Goal: Task Accomplishment & Management: Manage account settings

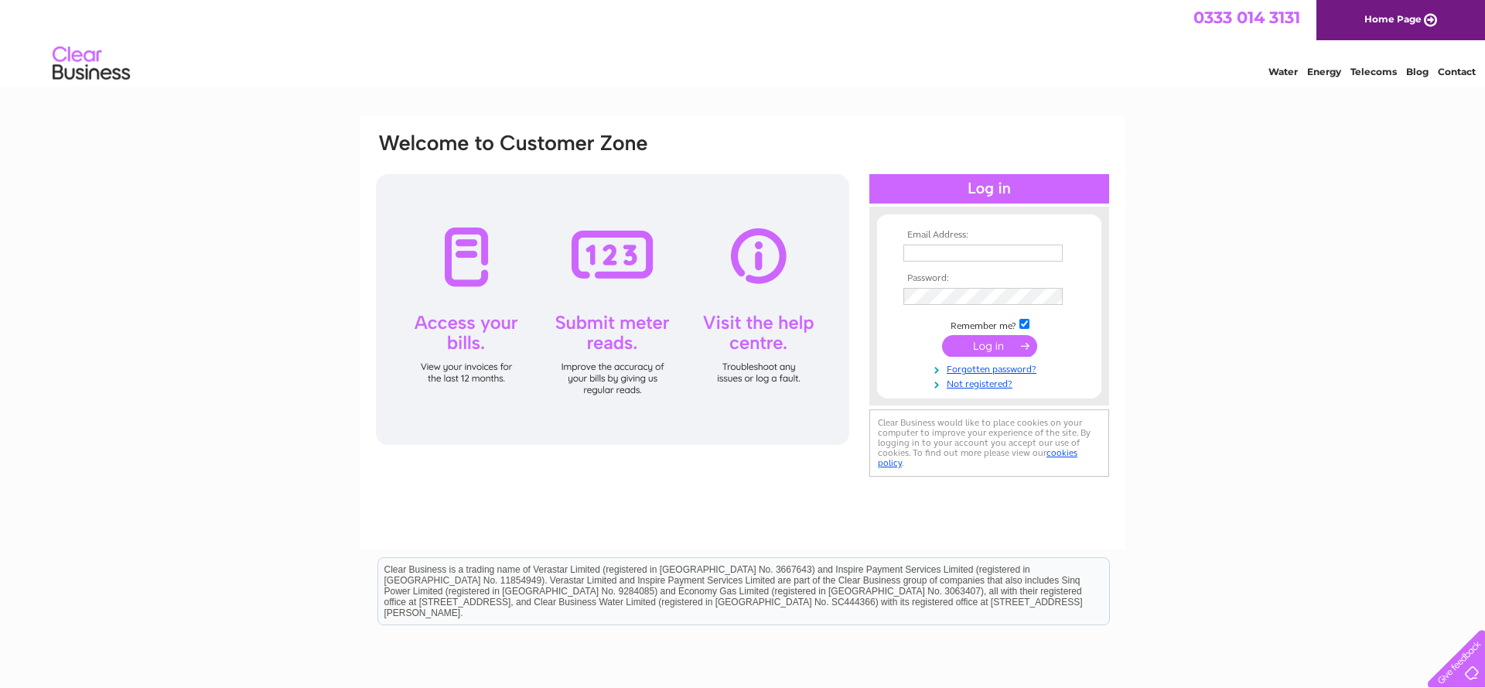
scroll to position [2, 0]
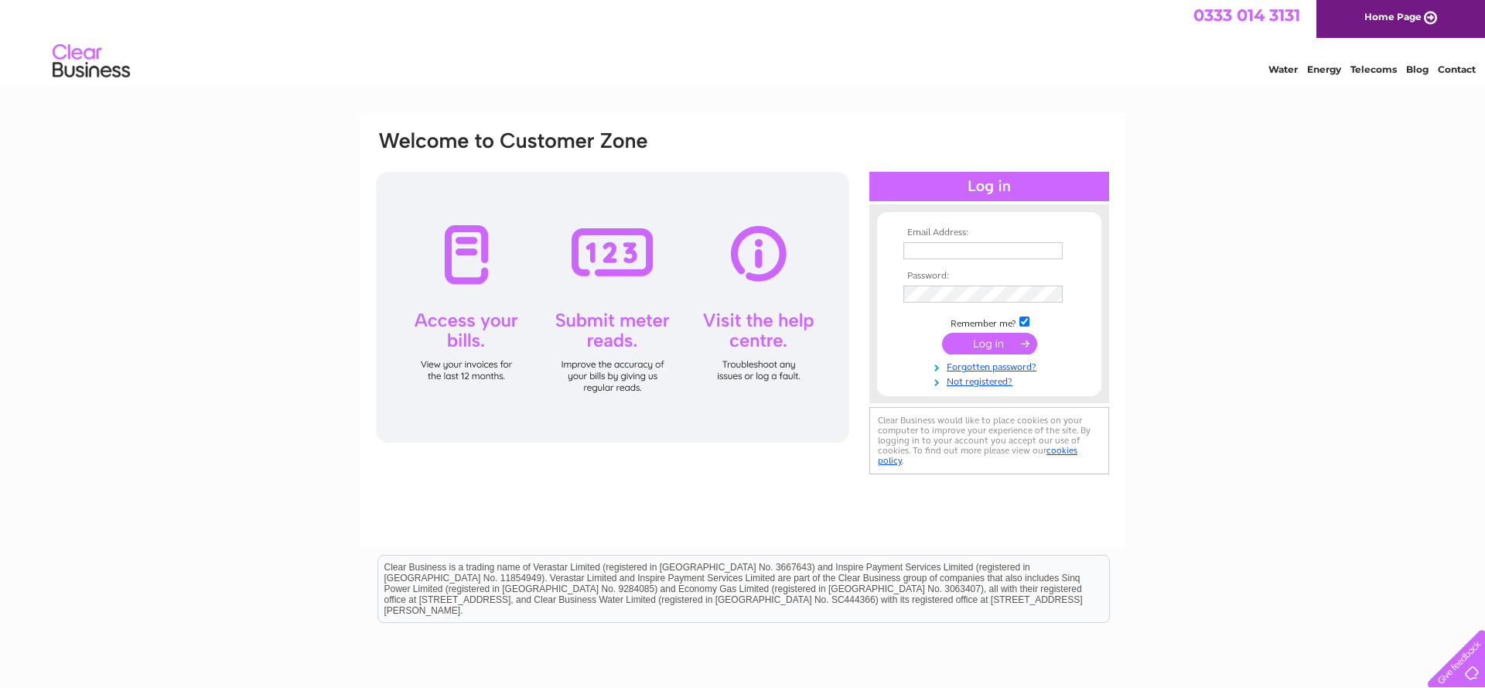
click at [926, 252] on input "text" at bounding box center [982, 250] width 159 height 17
type input "s127@btinternet.com"
click at [992, 342] on input "submit" at bounding box center [989, 344] width 95 height 22
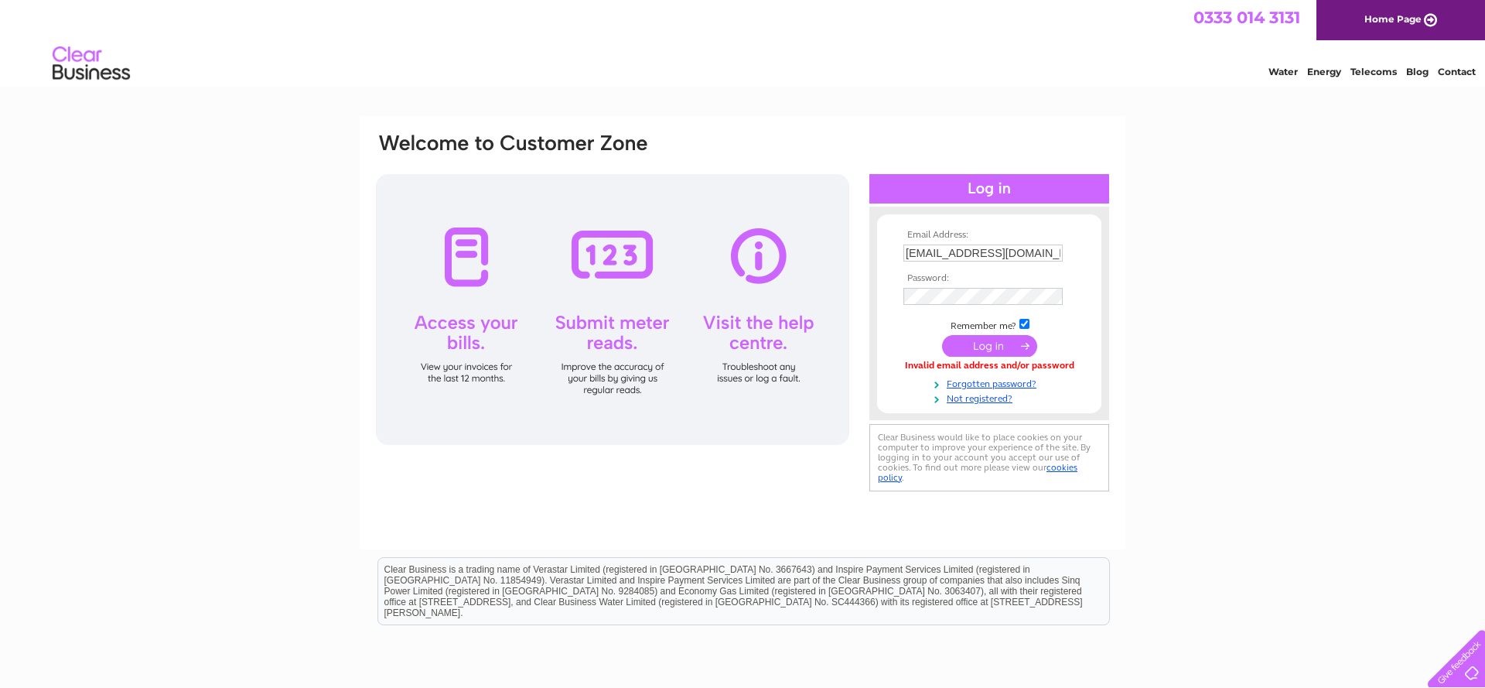
click at [984, 340] on input "submit" at bounding box center [989, 346] width 95 height 22
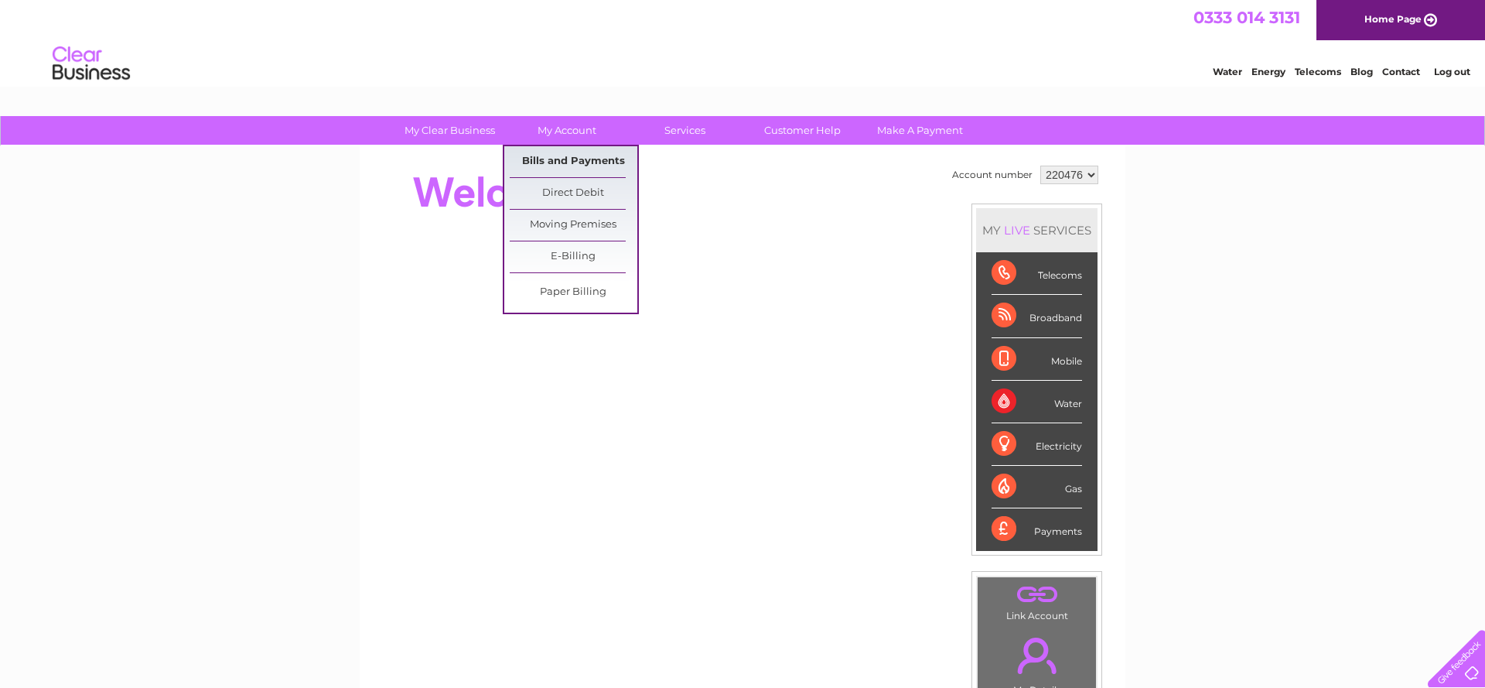
click at [560, 158] on link "Bills and Payments" at bounding box center [574, 161] width 128 height 31
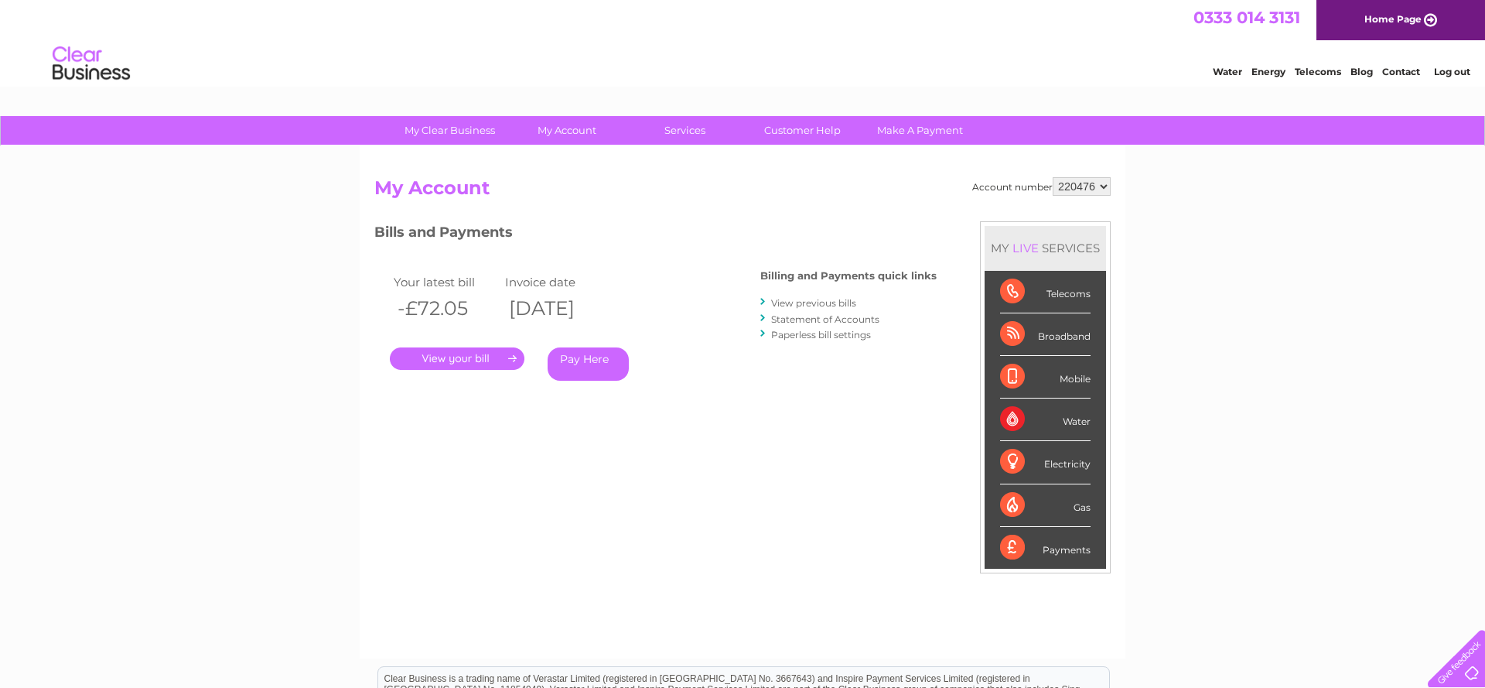
click at [1105, 186] on select "220476 920916" at bounding box center [1082, 186] width 58 height 19
select select "920916"
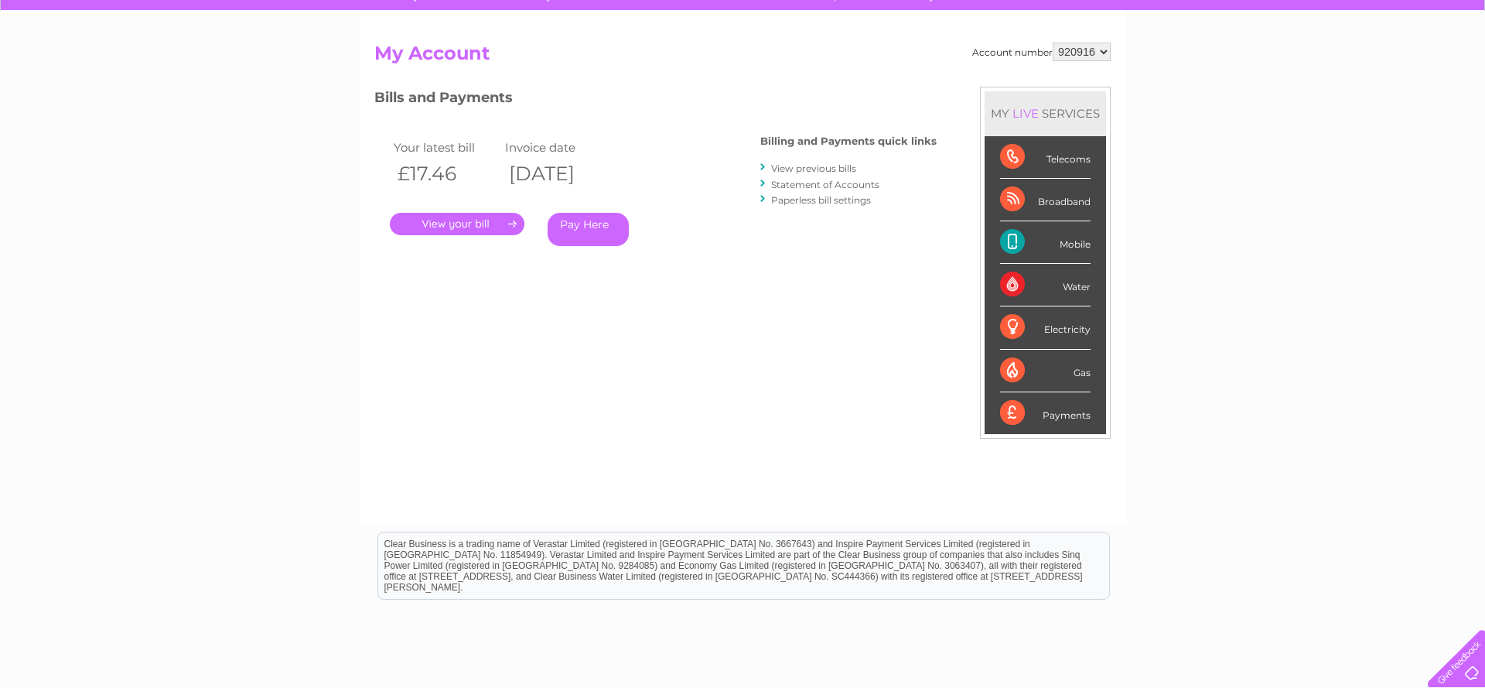
scroll to position [100, 0]
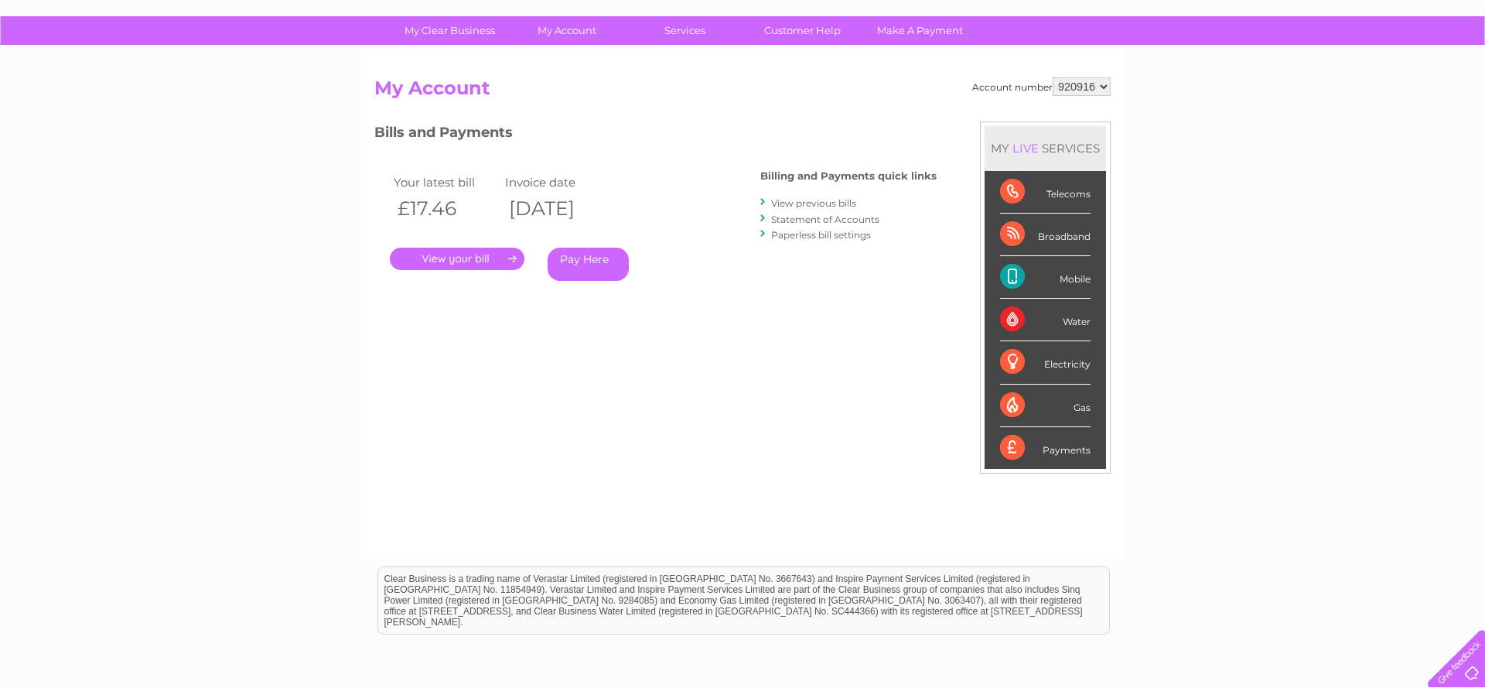
click at [824, 219] on link "Statement of Accounts" at bounding box center [825, 219] width 108 height 12
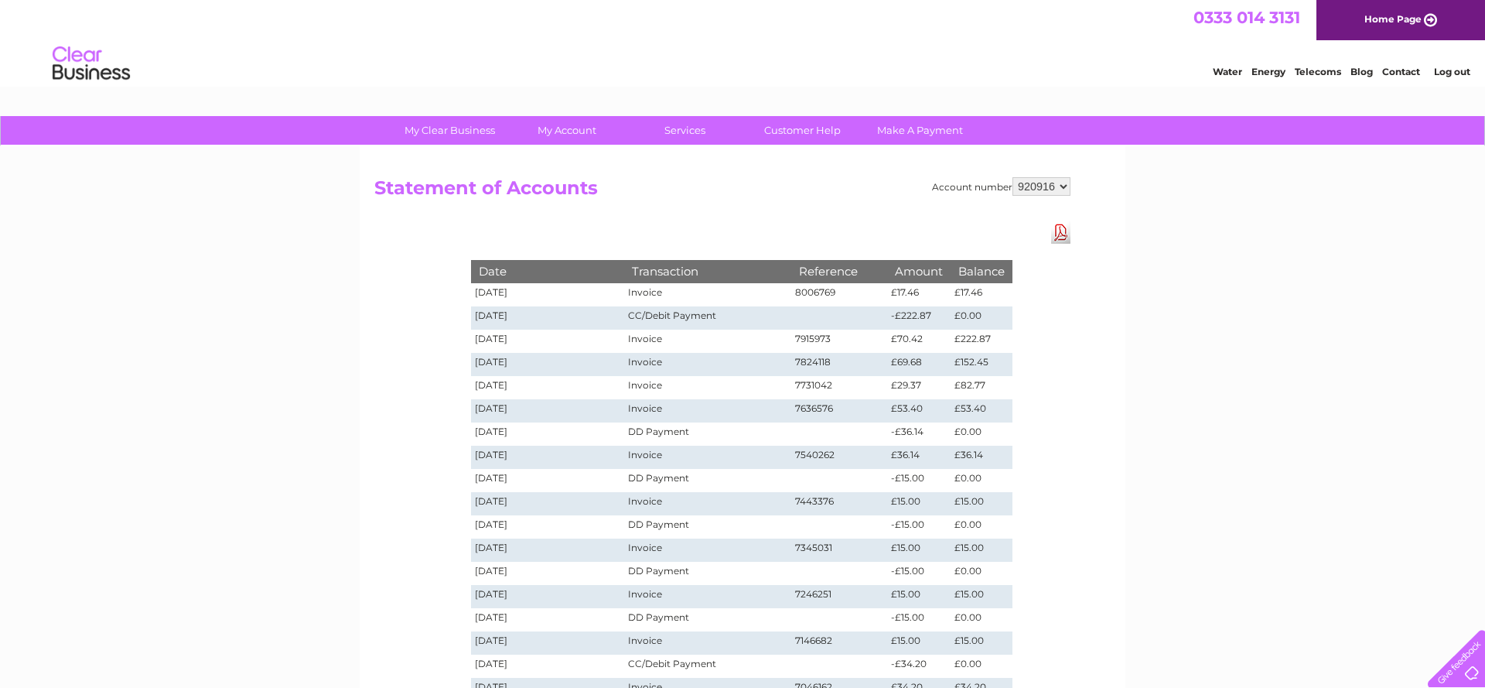
click at [1063, 186] on select "220476 920916" at bounding box center [1042, 186] width 58 height 19
select select "220476"
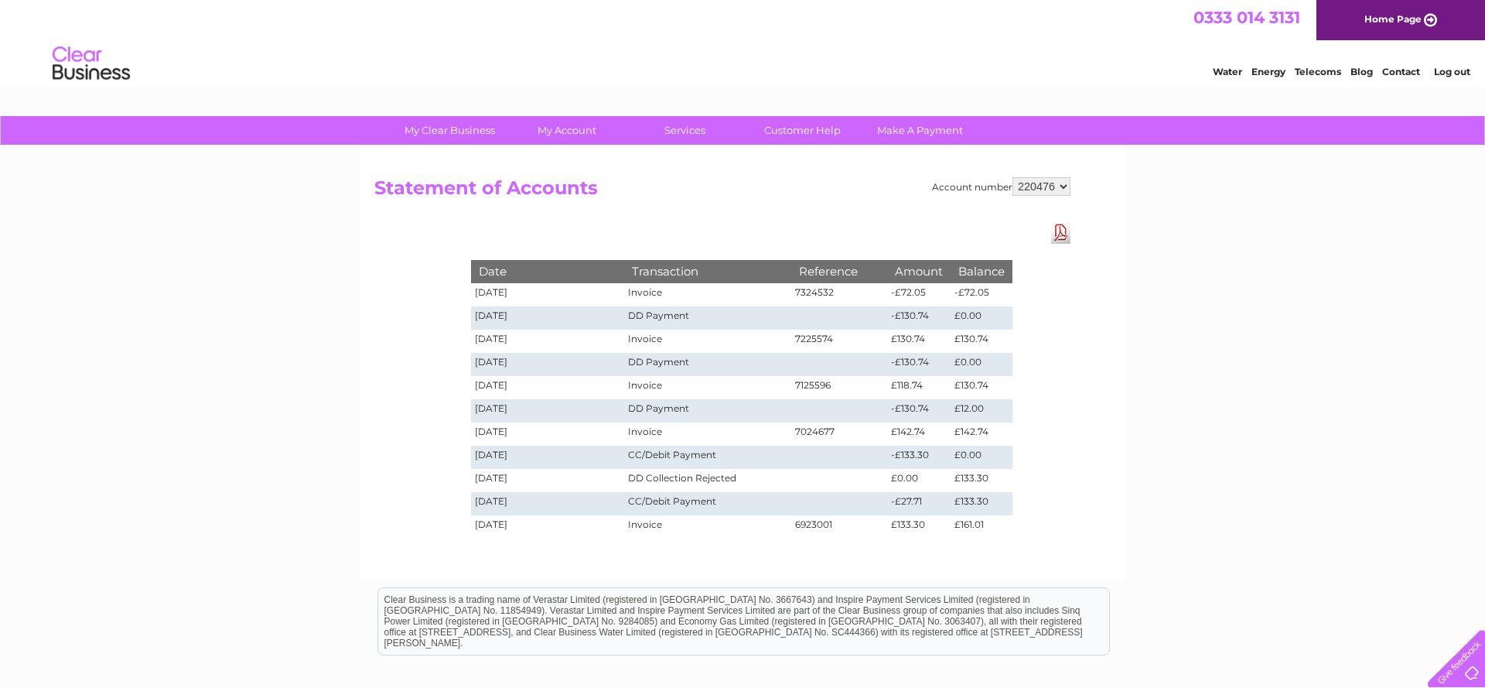
click at [1448, 70] on link "Log out" at bounding box center [1452, 72] width 36 height 12
